Goal: Navigation & Orientation: Find specific page/section

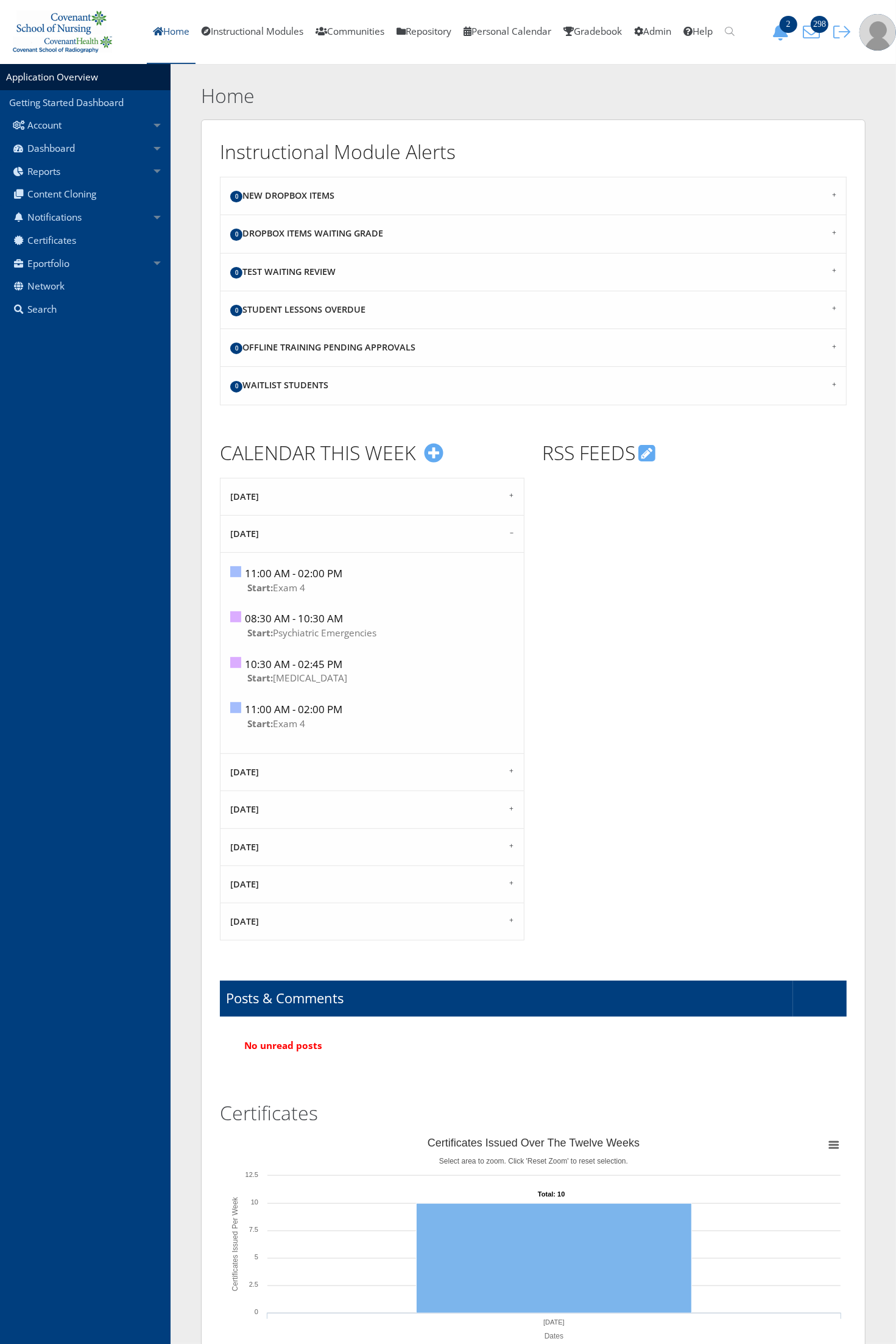
click at [149, 35] on link "Home" at bounding box center [171, 32] width 49 height 64
click at [168, 24] on link "Home" at bounding box center [171, 32] width 49 height 64
